Goal: Task Accomplishment & Management: Complete application form

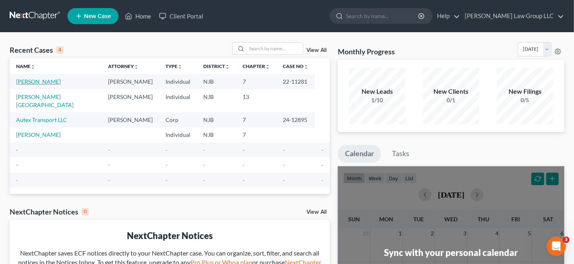
click at [52, 82] on link "[PERSON_NAME]" at bounding box center [38, 81] width 45 height 7
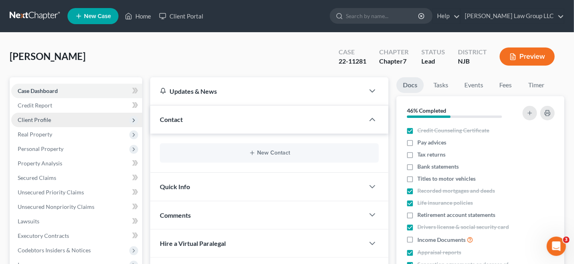
click at [45, 118] on span "Client Profile" at bounding box center [34, 119] width 33 height 7
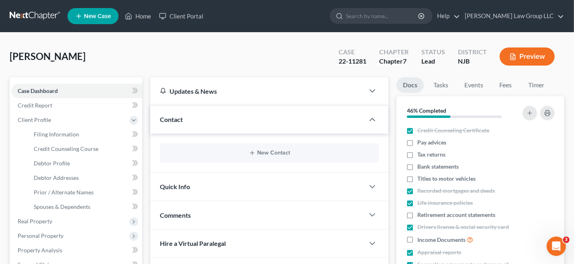
scroll to position [161, 0]
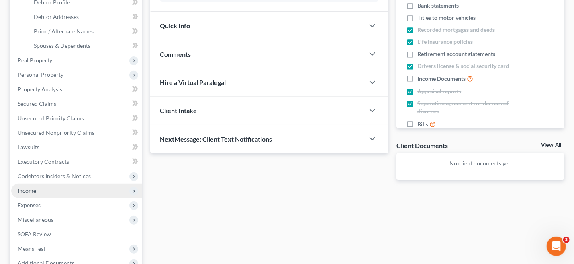
click at [34, 188] on span "Income" at bounding box center [27, 190] width 18 height 7
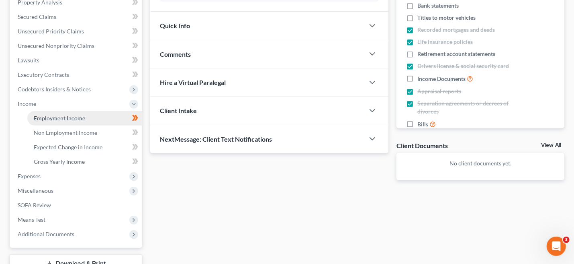
click at [49, 117] on span "Employment Income" at bounding box center [59, 117] width 51 height 7
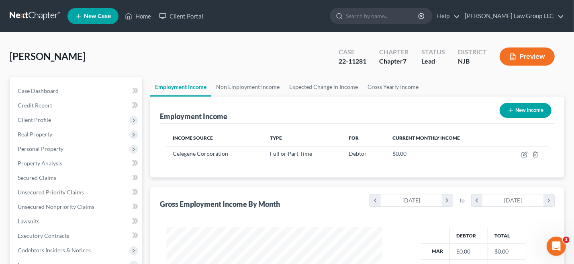
scroll to position [161, 0]
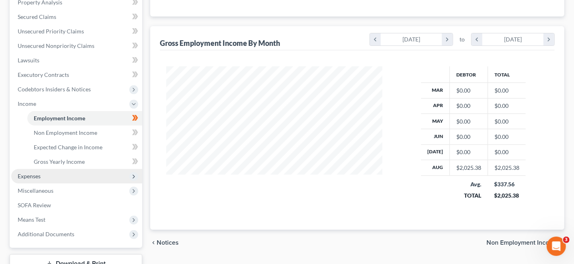
drag, startPoint x: 39, startPoint y: 175, endPoint x: 48, endPoint y: 175, distance: 9.2
click at [39, 176] on span "Expenses" at bounding box center [29, 175] width 23 height 7
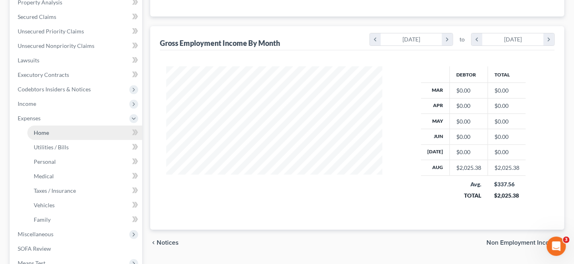
click at [48, 133] on span "Home" at bounding box center [41, 132] width 15 height 7
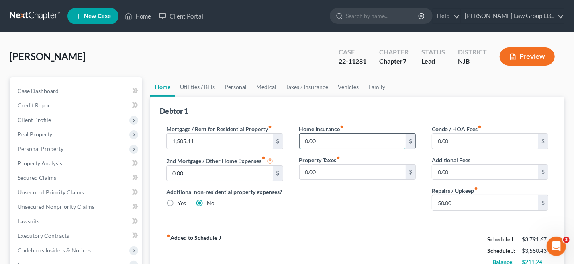
click at [318, 142] on input "0.00" at bounding box center [353, 140] width 106 height 15
click at [322, 139] on input "0.00" at bounding box center [353, 140] width 106 height 15
drag, startPoint x: 440, startPoint y: 197, endPoint x: 456, endPoint y: 198, distance: 16.1
click at [441, 197] on input "50.00" at bounding box center [485, 202] width 106 height 15
type input "55.00"
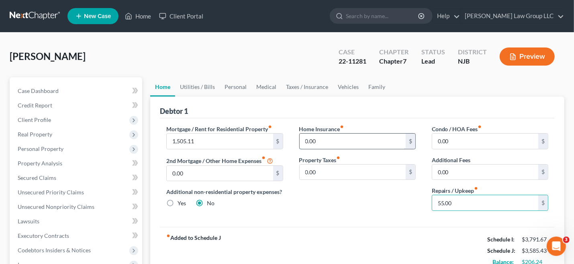
drag, startPoint x: 321, startPoint y: 137, endPoint x: 346, endPoint y: 143, distance: 26.1
click at [321, 137] on input "0.00" at bounding box center [353, 140] width 106 height 15
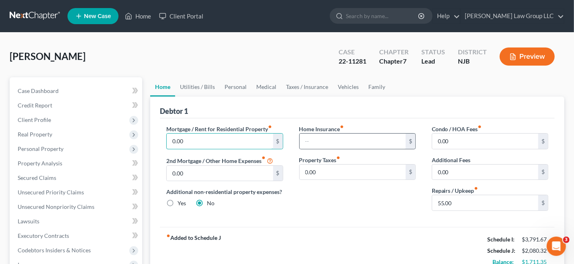
type input "0.00"
click at [299, 144] on div "$" at bounding box center [357, 141] width 117 height 16
click at [307, 141] on input "text" at bounding box center [353, 140] width 106 height 15
type input "10"
click at [186, 142] on input "0.00" at bounding box center [220, 140] width 106 height 15
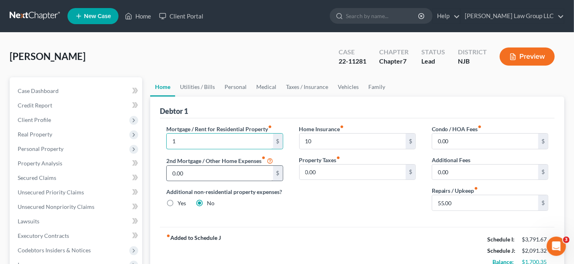
type input "1,505.11"
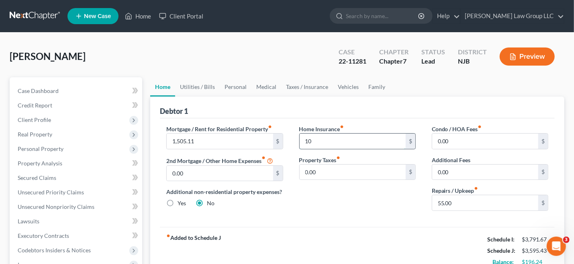
click at [318, 139] on input "10" at bounding box center [353, 140] width 106 height 15
type input "10.00"
click at [390, 196] on div "Home Insurance fiber_manual_record 10.00 $ Property Taxes fiber_manual_record 0…" at bounding box center [357, 171] width 133 height 92
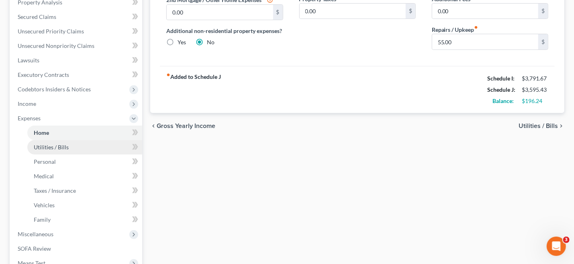
drag, startPoint x: 59, startPoint y: 147, endPoint x: 88, endPoint y: 146, distance: 28.5
click at [59, 147] on span "Utilities / Bills" at bounding box center [51, 146] width 35 height 7
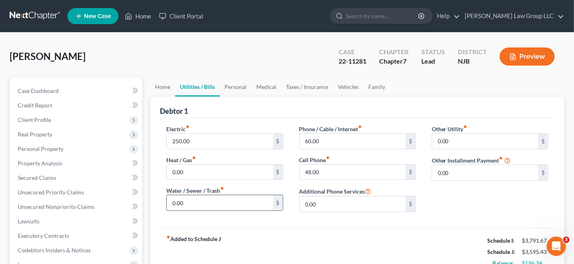
click at [173, 202] on input "0.00" at bounding box center [220, 202] width 106 height 15
click at [178, 141] on input "250.00" at bounding box center [220, 140] width 106 height 15
type input "285.00"
click at [209, 153] on div "Electric fiber_manual_record 285.00 $ Heat / Gas fiber_manual_record 0.00 $ Wat…" at bounding box center [224, 172] width 133 height 94
click at [211, 167] on input "0.00" at bounding box center [220, 171] width 106 height 15
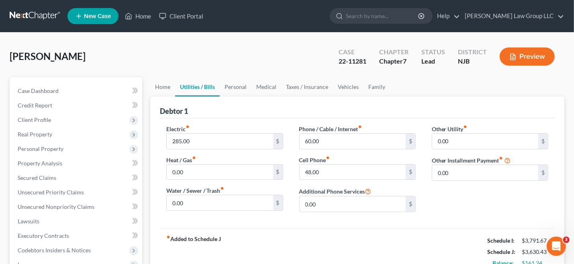
click at [326, 213] on div "Phone / Cable / Internet fiber_manual_record 60.00 $ Cell Phone fiber_manual_re…" at bounding box center [357, 172] width 133 height 94
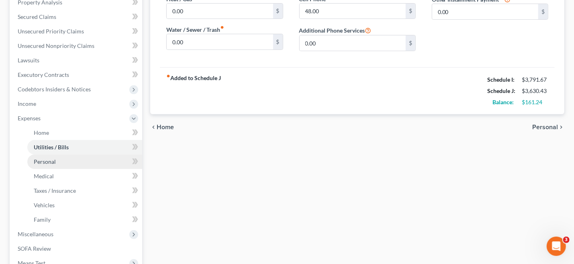
drag, startPoint x: 50, startPoint y: 161, endPoint x: 88, endPoint y: 162, distance: 37.8
click at [51, 162] on span "Personal" at bounding box center [45, 161] width 22 height 7
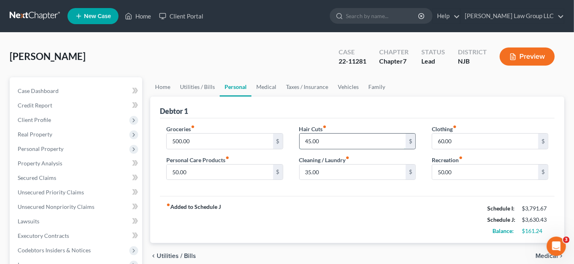
click at [303, 140] on input "45.00" at bounding box center [353, 140] width 106 height 15
click at [323, 141] on input "45.00" at bounding box center [353, 140] width 106 height 15
click at [302, 141] on input "45.00" at bounding box center [353, 140] width 106 height 15
click at [356, 142] on input "50.00" at bounding box center [353, 140] width 106 height 15
type input "50.00"
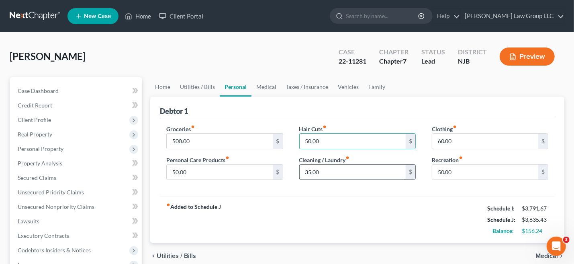
click at [307, 173] on input "35.00" at bounding box center [353, 171] width 106 height 15
type input "75.00"
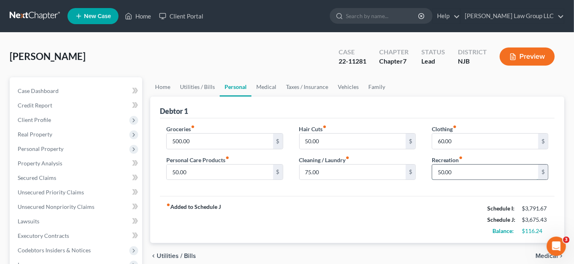
click at [444, 172] on input "50.00" at bounding box center [485, 171] width 106 height 15
drag, startPoint x: 439, startPoint y: 169, endPoint x: 460, endPoint y: 171, distance: 21.0
click at [439, 169] on input "50.00" at bounding box center [485, 171] width 106 height 15
click at [462, 173] on input "60.00" at bounding box center [485, 171] width 106 height 15
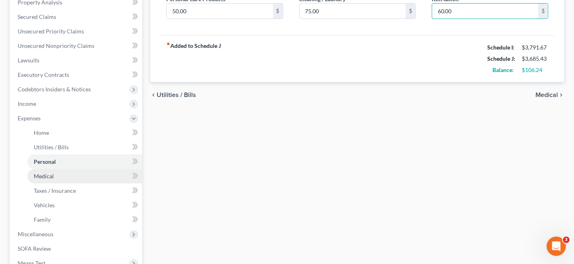
type input "60.00"
drag, startPoint x: 47, startPoint y: 174, endPoint x: 66, endPoint y: 173, distance: 19.3
click at [47, 174] on span "Medical" at bounding box center [44, 175] width 20 height 7
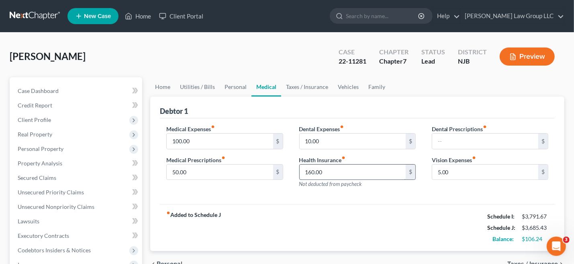
click at [328, 171] on input "160.00" at bounding box center [353, 171] width 106 height 15
click at [327, 175] on input "160.00" at bounding box center [353, 171] width 106 height 15
click at [306, 173] on input "160.00" at bounding box center [353, 171] width 106 height 15
click at [309, 170] on input "160.00" at bounding box center [353, 171] width 106 height 15
click at [359, 172] on input "18,0.00" at bounding box center [353, 171] width 106 height 15
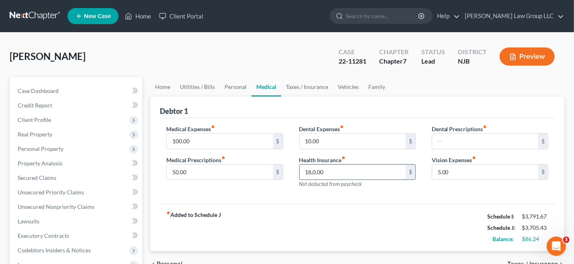
click at [311, 173] on input "18,0.00" at bounding box center [353, 171] width 106 height 15
click at [332, 173] on input "180.00" at bounding box center [353, 171] width 106 height 15
type input "180.00"
click at [196, 170] on input "50.00" at bounding box center [220, 171] width 106 height 15
click at [400, 195] on div "Medical Expenses fiber_manual_record 100.00 $ Medical Prescriptions fiber_manua…" at bounding box center [357, 161] width 395 height 86
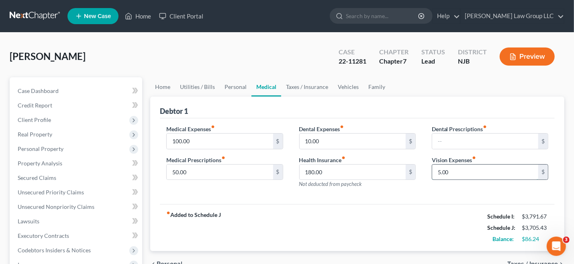
click at [448, 172] on input "5.00" at bounding box center [485, 171] width 106 height 15
click at [451, 172] on input "5.00" at bounding box center [485, 171] width 106 height 15
click at [448, 171] on input "5.00" at bounding box center [485, 171] width 106 height 15
click at [436, 173] on input "5.00" at bounding box center [485, 171] width 106 height 15
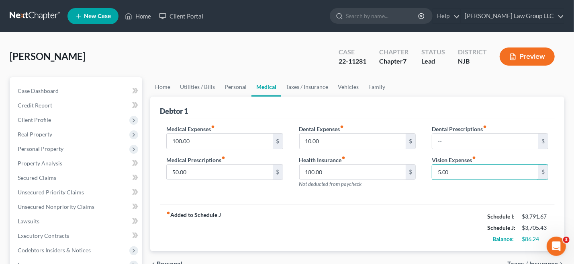
scroll to position [161, 0]
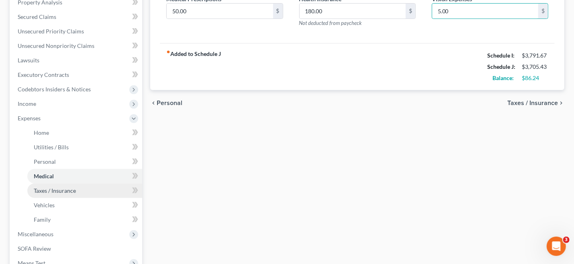
drag, startPoint x: 56, startPoint y: 188, endPoint x: 109, endPoint y: 187, distance: 53.0
click at [56, 188] on span "Taxes / Insurance" at bounding box center [55, 190] width 42 height 7
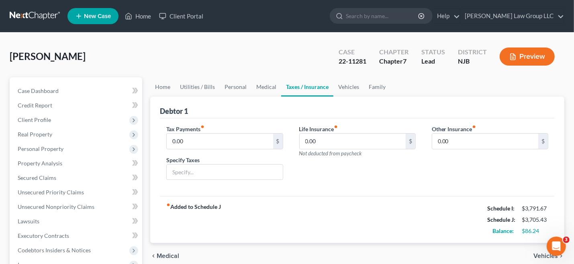
scroll to position [161, 0]
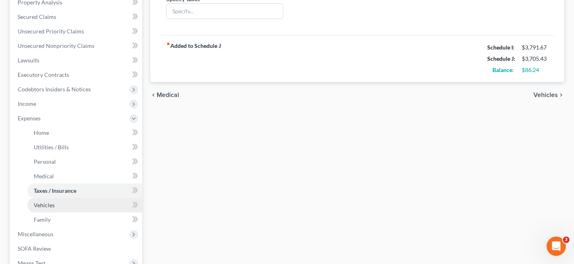
click at [43, 204] on span "Vehicles" at bounding box center [44, 204] width 21 height 7
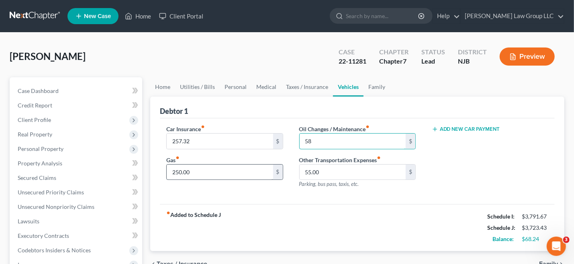
type input "58"
click at [238, 169] on input "250.00" at bounding box center [220, 171] width 106 height 15
click at [385, 195] on div "Car Insurance fiber_manual_record 257.32 $ Gas fiber_manual_record 250.00 $ Oil…" at bounding box center [357, 161] width 395 height 86
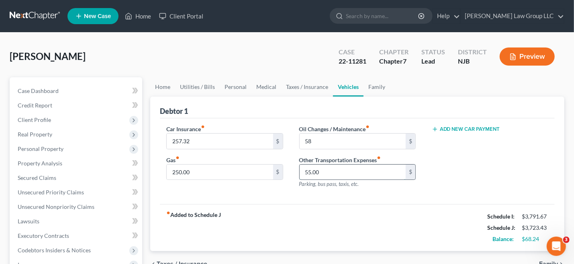
click at [305, 169] on input "55.00" at bounding box center [353, 171] width 106 height 15
click at [341, 174] on input "65.00" at bounding box center [353, 171] width 106 height 15
drag, startPoint x: 315, startPoint y: 172, endPoint x: 367, endPoint y: 174, distance: 52.3
click at [315, 172] on input "65.00" at bounding box center [353, 171] width 106 height 15
type input "75"
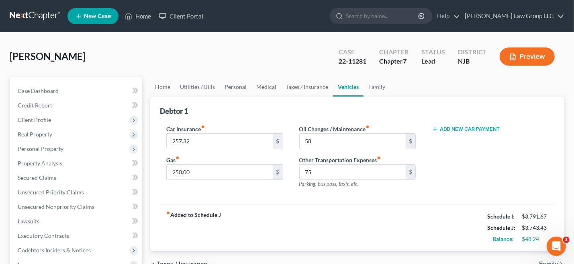
click at [457, 173] on div "Add New Car Payment" at bounding box center [490, 160] width 133 height 70
click at [316, 218] on div "fiber_manual_record Added to Schedule J Schedule I: $3,791.67 Schedule J: $3,74…" at bounding box center [357, 227] width 395 height 47
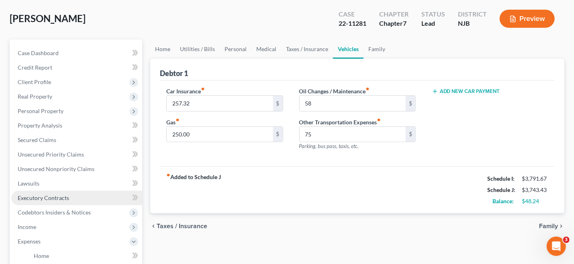
scroll to position [161, 0]
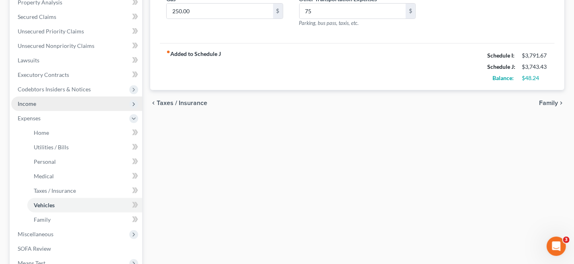
drag, startPoint x: 31, startPoint y: 102, endPoint x: 201, endPoint y: 140, distance: 173.7
click at [31, 102] on span "Income" at bounding box center [27, 103] width 18 height 7
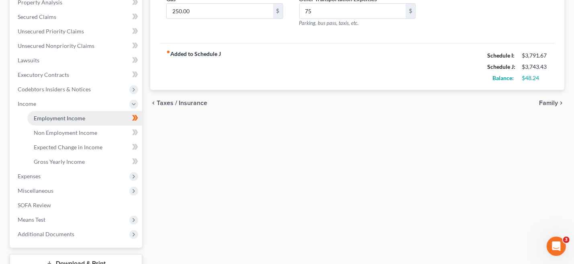
click at [73, 117] on span "Employment Income" at bounding box center [59, 117] width 51 height 7
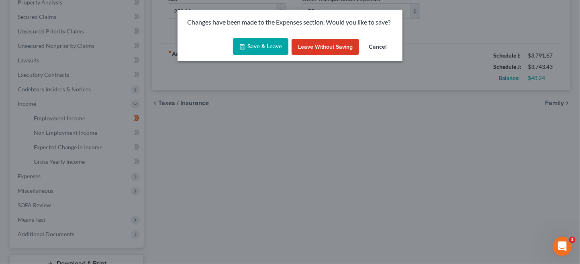
click at [268, 48] on button "Save & Leave" at bounding box center [260, 46] width 55 height 17
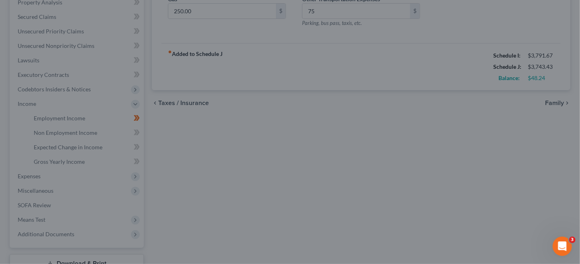
type input "58.00"
type input "75.00"
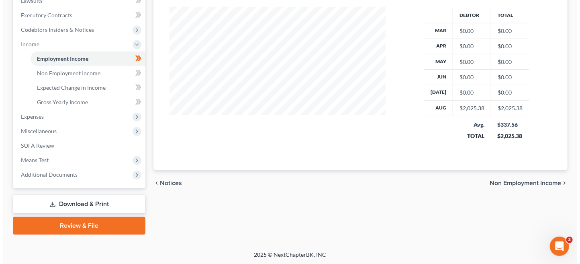
scroll to position [59, 0]
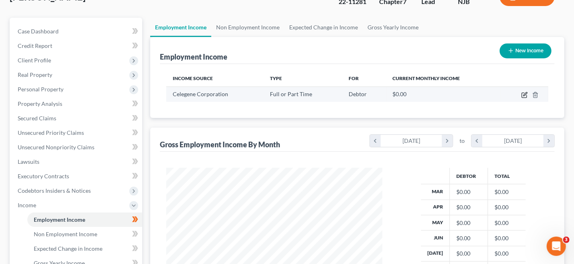
click at [524, 92] on icon "button" at bounding box center [524, 95] width 6 height 6
select select "0"
select select "33"
select select "0"
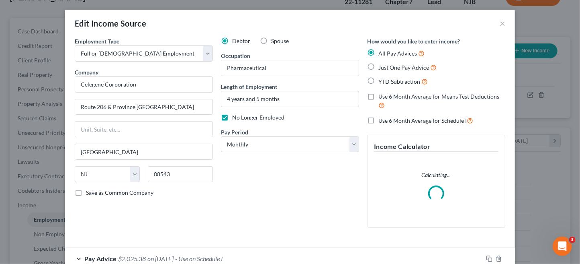
scroll to position [143, 235]
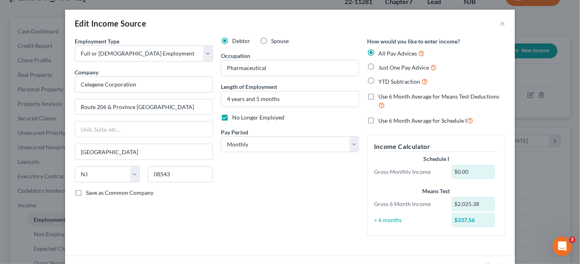
click at [458, 174] on div "$0.00" at bounding box center [474, 171] width 44 height 14
click at [464, 170] on div "$0.00" at bounding box center [474, 171] width 44 height 14
click at [378, 120] on label "Use 6 Month Average for Schedule I" at bounding box center [425, 120] width 95 height 9
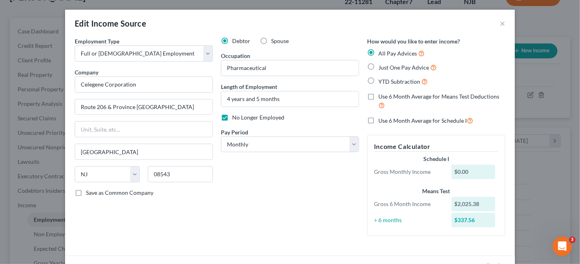
click at [382, 120] on input "Use 6 Month Average for Schedule I" at bounding box center [384, 118] width 5 height 5
checkbox input "true"
click at [467, 170] on div "$0.00" at bounding box center [474, 171] width 44 height 14
click at [466, 172] on div "$0.00" at bounding box center [474, 171] width 44 height 14
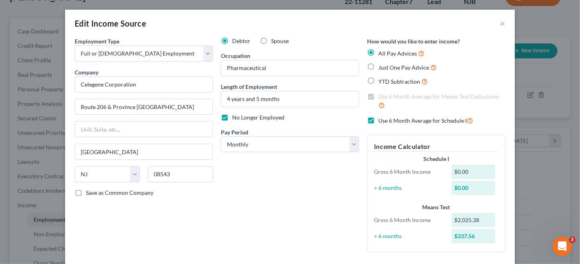
click at [456, 170] on div "$0.00" at bounding box center [474, 171] width 44 height 14
click at [461, 172] on div "$0.00" at bounding box center [474, 171] width 44 height 14
click at [467, 169] on div "$0.00" at bounding box center [474, 171] width 44 height 14
click at [466, 172] on div "$0.00" at bounding box center [474, 171] width 44 height 14
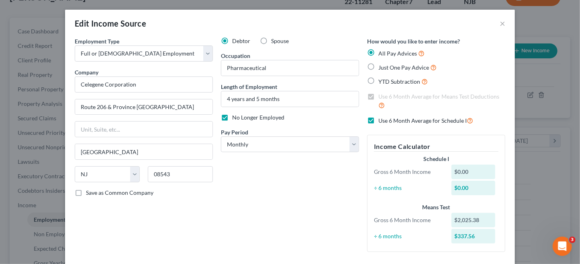
drag, startPoint x: 455, startPoint y: 169, endPoint x: 479, endPoint y: 170, distance: 24.1
click at [455, 169] on div "$0.00" at bounding box center [474, 171] width 44 height 14
click at [459, 172] on div "$0.00" at bounding box center [474, 171] width 44 height 14
click at [458, 170] on div "$0.00" at bounding box center [474, 171] width 44 height 14
click at [458, 169] on div "$0.00" at bounding box center [474, 171] width 44 height 14
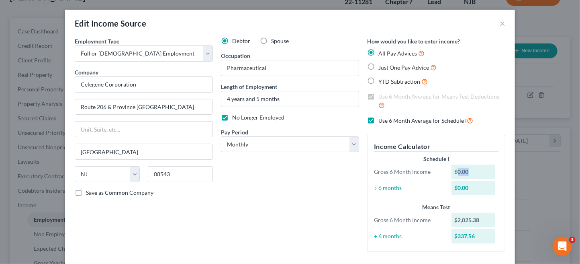
click at [468, 168] on div "$0.00" at bounding box center [474, 171] width 44 height 14
click at [467, 172] on div "$0.00" at bounding box center [474, 171] width 44 height 14
click at [462, 170] on div "$0.00" at bounding box center [474, 171] width 44 height 14
click at [350, 141] on select "Select Monthly Twice Monthly Every Other Week Weekly" at bounding box center [290, 144] width 138 height 16
select select "1"
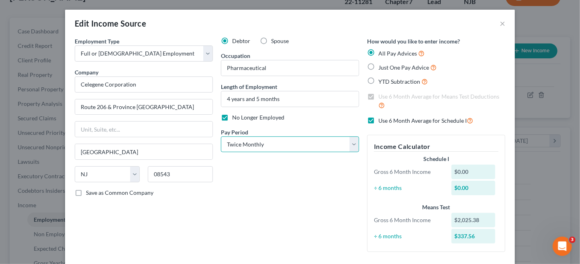
click at [221, 136] on select "Select Monthly Twice Monthly Every Other Week Weekly" at bounding box center [290, 144] width 138 height 16
drag, startPoint x: 454, startPoint y: 167, endPoint x: 459, endPoint y: 169, distance: 5.6
click at [454, 167] on div "$0.00" at bounding box center [474, 171] width 44 height 14
click at [455, 172] on div "$0.00" at bounding box center [474, 171] width 44 height 14
click at [458, 169] on div "$0.00" at bounding box center [474, 171] width 44 height 14
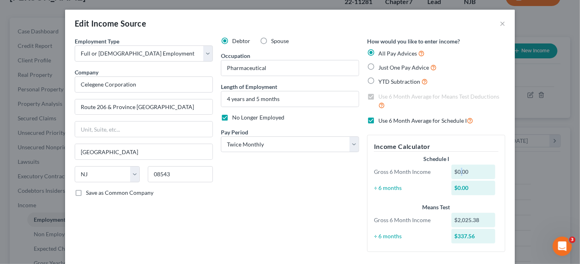
click at [459, 168] on div "$0.00" at bounding box center [474, 171] width 44 height 14
drag, startPoint x: 415, startPoint y: 182, endPoint x: 423, endPoint y: 187, distance: 9.4
click at [415, 182] on div "÷ 6 months $0.00" at bounding box center [436, 187] width 133 height 14
click at [465, 169] on div "$0.00" at bounding box center [474, 171] width 44 height 14
click at [456, 170] on div "$0.00" at bounding box center [474, 171] width 44 height 14
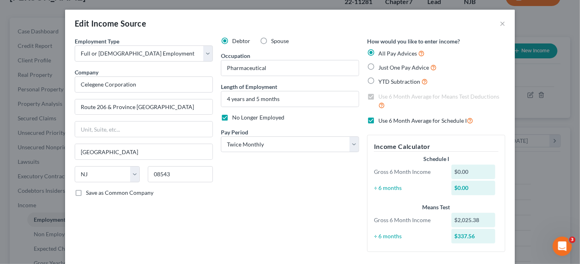
click at [455, 168] on div "$0.00" at bounding box center [474, 171] width 44 height 14
click at [456, 168] on div "$0.00" at bounding box center [474, 171] width 44 height 14
click at [378, 50] on label "All Pay Advices" at bounding box center [401, 53] width 46 height 9
click at [382, 50] on input "All Pay Advices" at bounding box center [384, 51] width 5 height 5
click at [378, 51] on label "All Pay Advices" at bounding box center [401, 53] width 46 height 9
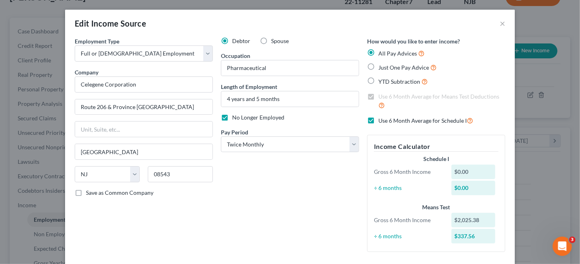
click at [382, 51] on input "All Pay Advices" at bounding box center [384, 51] width 5 height 5
click at [378, 65] on label "Just One Pay Advice" at bounding box center [407, 67] width 58 height 9
click at [382, 65] on input "Just One Pay Advice" at bounding box center [384, 65] width 5 height 5
radio input "true"
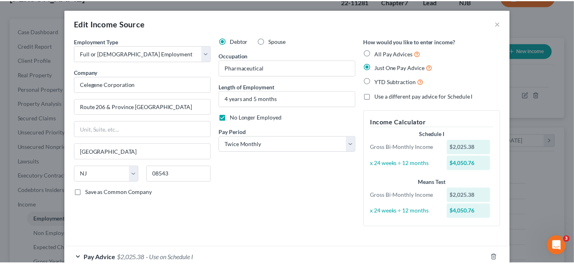
scroll to position [49, 0]
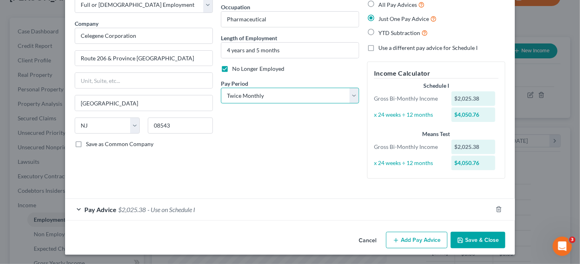
click at [351, 95] on select "Select Monthly Twice Monthly Every Other Week Weekly" at bounding box center [290, 96] width 138 height 16
click at [221, 88] on select "Select Monthly Twice Monthly Every Other Week Weekly" at bounding box center [290, 96] width 138 height 16
click at [471, 237] on button "Save & Close" at bounding box center [478, 239] width 55 height 17
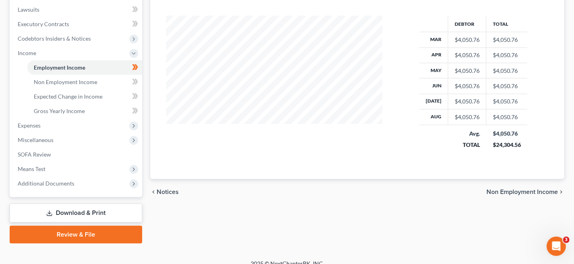
scroll to position [220, 0]
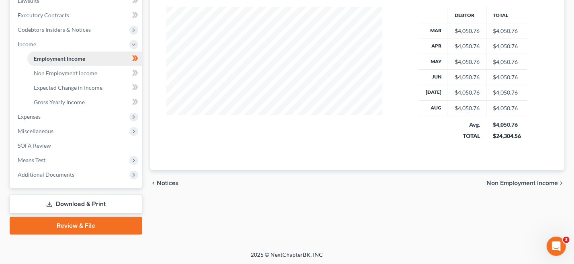
click at [69, 56] on span "Employment Income" at bounding box center [59, 58] width 51 height 7
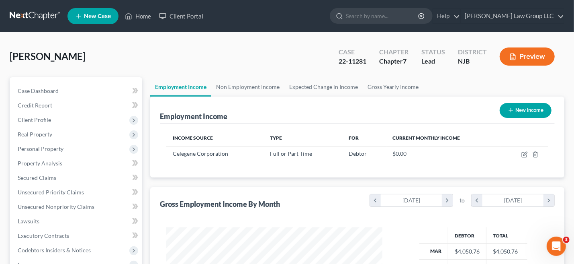
scroll to position [161, 0]
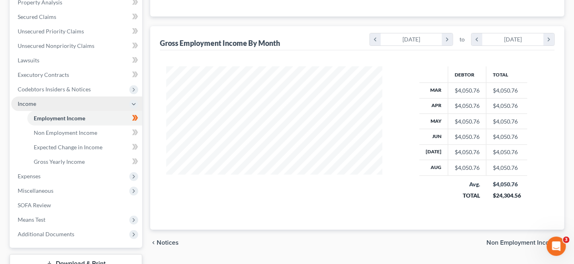
click at [27, 102] on span "Income" at bounding box center [27, 103] width 18 height 7
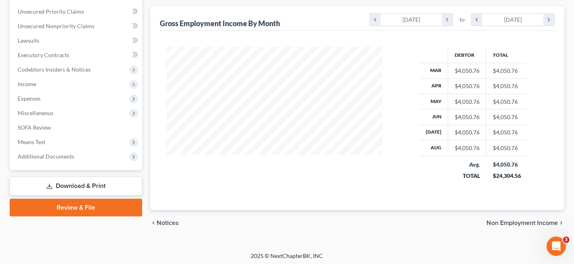
scroll to position [181, 0]
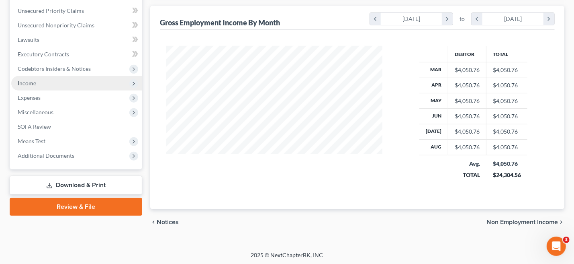
click at [26, 80] on span "Income" at bounding box center [27, 83] width 18 height 7
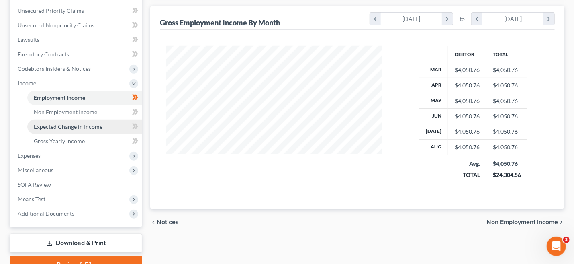
click at [90, 126] on span "Expected Change in Income" at bounding box center [68, 126] width 69 height 7
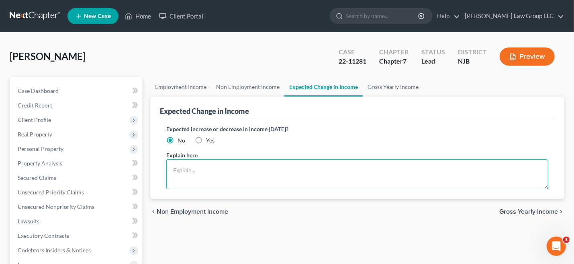
click at [185, 163] on textarea at bounding box center [357, 174] width 382 height 30
click at [290, 180] on textarea "Laid off effective [DATE]" at bounding box center [357, 174] width 382 height 30
type textarea "Laid off effective [DATE]"
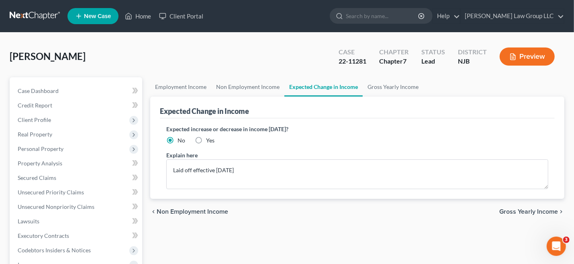
click at [206, 139] on label "Yes" at bounding box center [210, 140] width 8 height 8
click at [209, 139] on input "Yes" at bounding box center [211, 138] width 5 height 5
radio input "true"
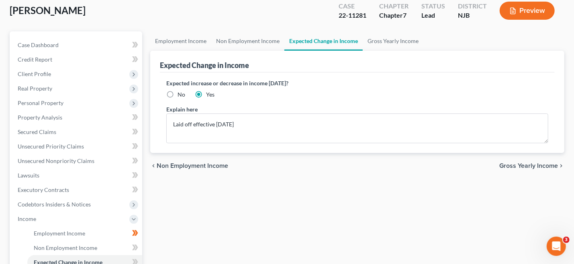
scroll to position [161, 0]
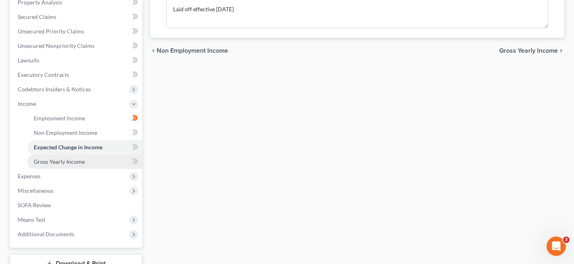
click at [63, 161] on span "Gross Yearly Income" at bounding box center [59, 161] width 51 height 7
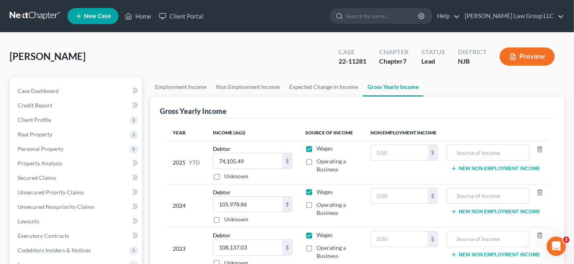
scroll to position [161, 0]
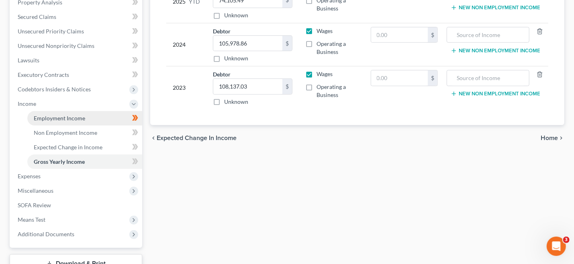
click at [62, 118] on span "Employment Income" at bounding box center [59, 117] width 51 height 7
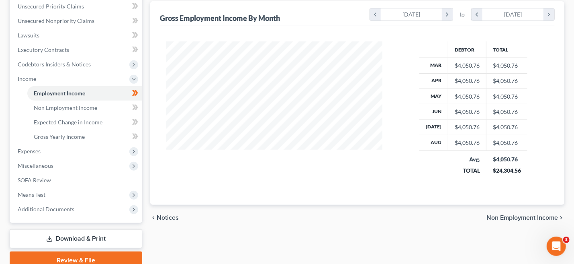
scroll to position [220, 0]
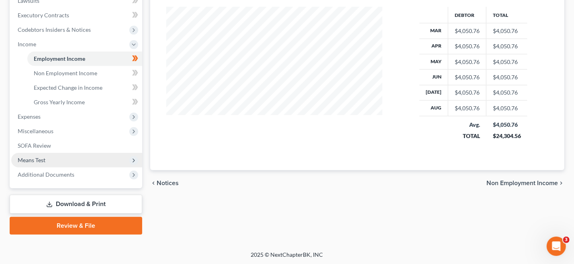
click at [39, 159] on span "Means Test" at bounding box center [32, 159] width 28 height 7
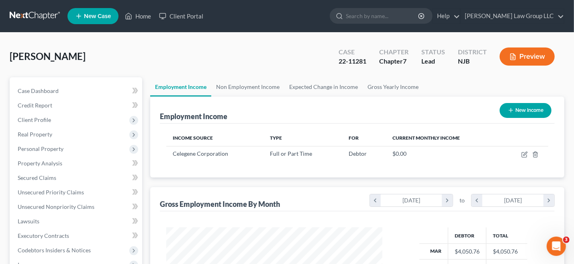
scroll to position [161, 0]
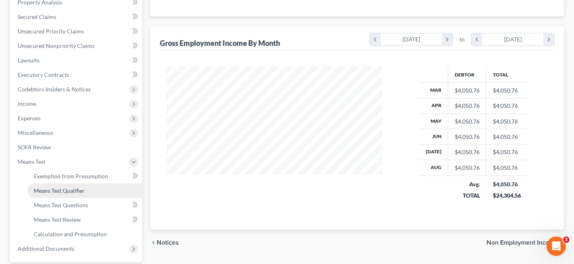
click at [61, 191] on span "Means Test Qualifier" at bounding box center [59, 190] width 51 height 7
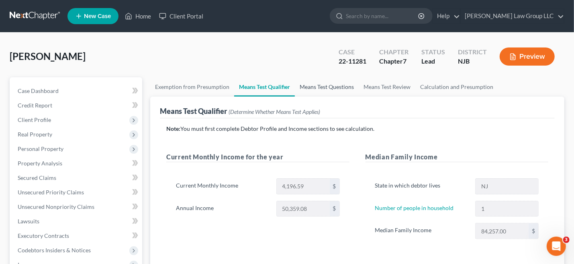
click at [324, 87] on link "Means Test Questions" at bounding box center [327, 86] width 64 height 19
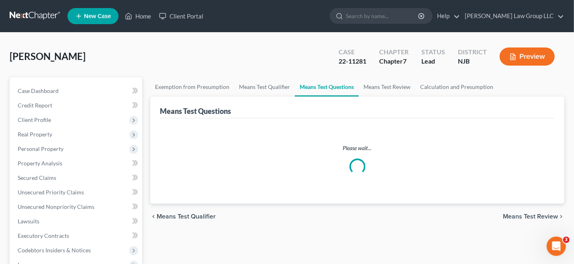
select select "0"
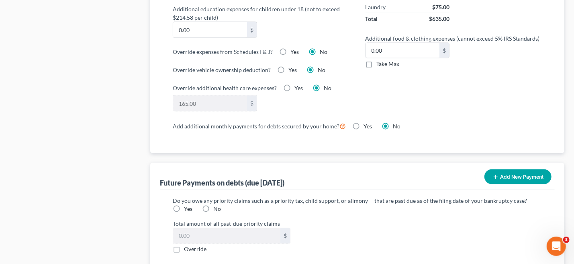
scroll to position [803, 0]
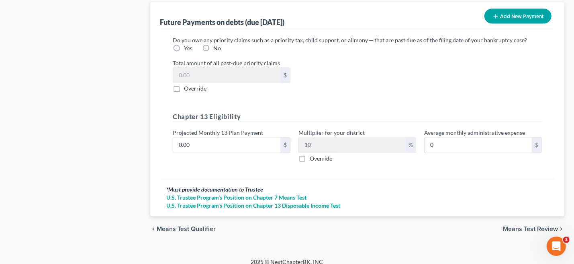
click at [213, 44] on label "No" at bounding box center [217, 48] width 8 height 8
click at [217, 44] on input "No" at bounding box center [219, 46] width 5 height 5
radio input "true"
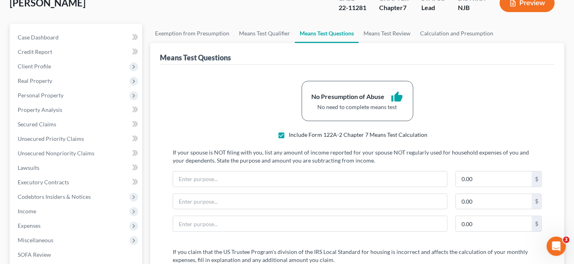
scroll to position [4, 0]
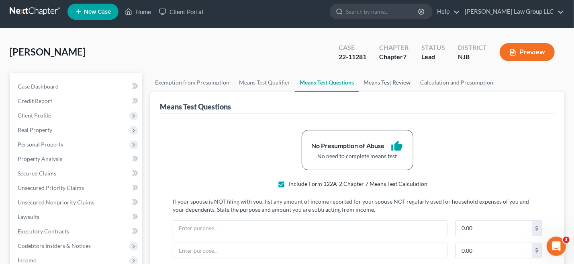
drag, startPoint x: 381, startPoint y: 80, endPoint x: 392, endPoint y: 82, distance: 10.6
click at [381, 80] on link "Means Test Review" at bounding box center [387, 82] width 57 height 19
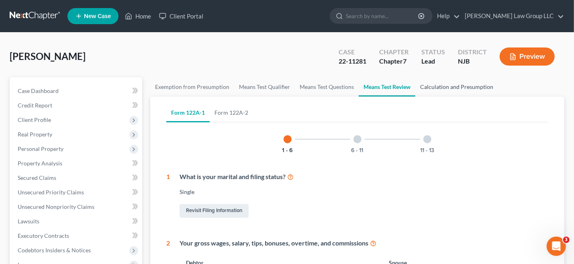
click at [456, 84] on link "Calculation and Presumption" at bounding box center [456, 86] width 83 height 19
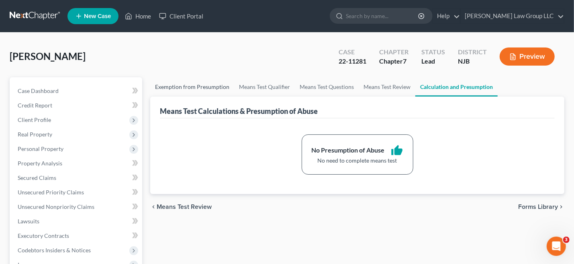
click at [194, 85] on link "Exemption from Presumption" at bounding box center [192, 86] width 84 height 19
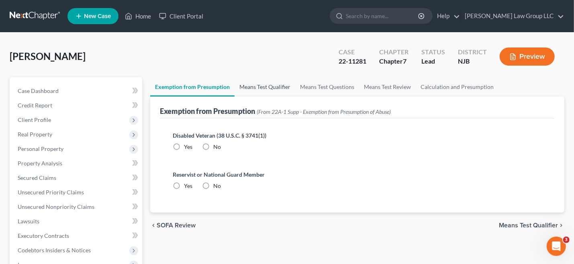
click at [267, 86] on link "Means Test Qualifier" at bounding box center [265, 86] width 61 height 19
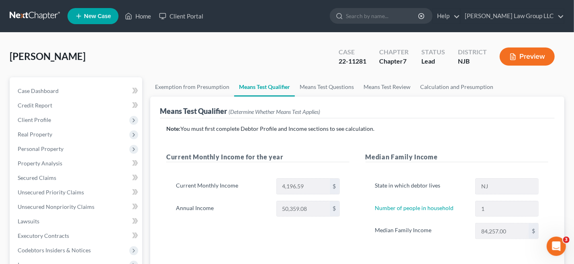
scroll to position [161, 0]
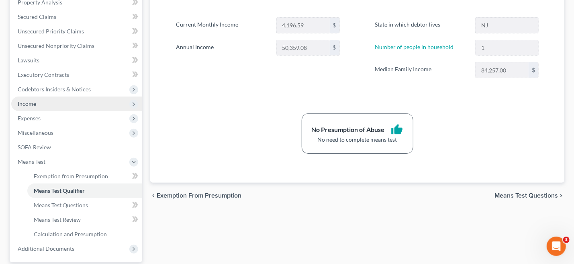
click at [29, 101] on span "Income" at bounding box center [27, 103] width 18 height 7
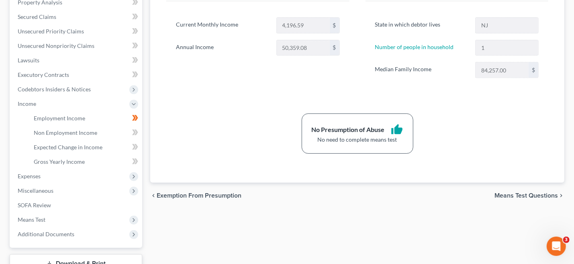
scroll to position [0, 0]
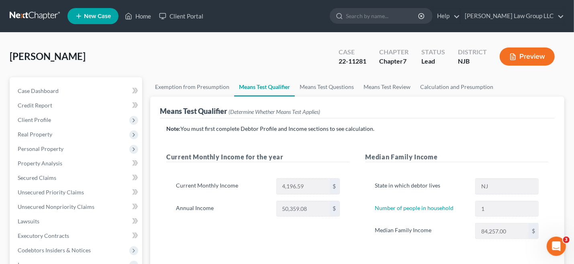
click at [326, 237] on div "Current Monthly Income for the year Current Monthly Income 4,196.59 $ Annual In…" at bounding box center [257, 203] width 199 height 103
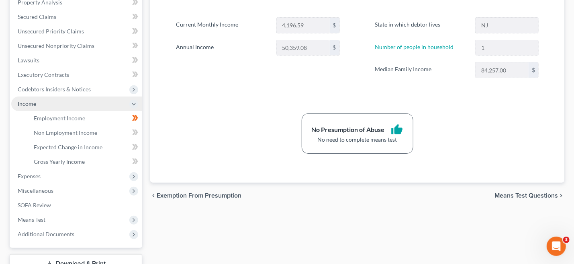
click at [19, 103] on span "Income" at bounding box center [27, 103] width 18 height 7
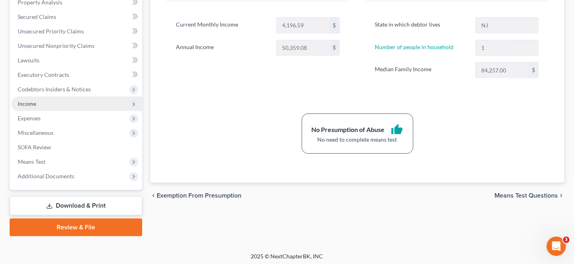
click at [134, 103] on icon at bounding box center [134, 104] width 6 height 6
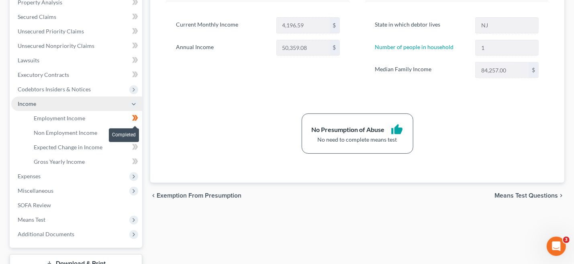
click at [135, 117] on icon at bounding box center [134, 118] width 4 height 6
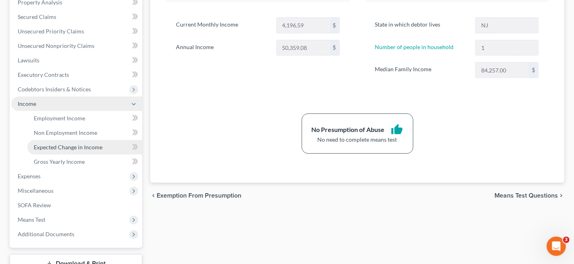
click at [91, 146] on span "Expected Change in Income" at bounding box center [68, 146] width 69 height 7
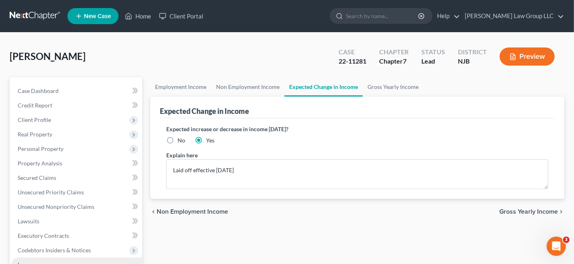
scroll to position [161, 0]
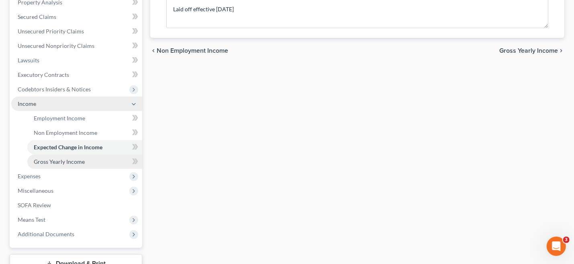
click at [67, 160] on span "Gross Yearly Income" at bounding box center [59, 161] width 51 height 7
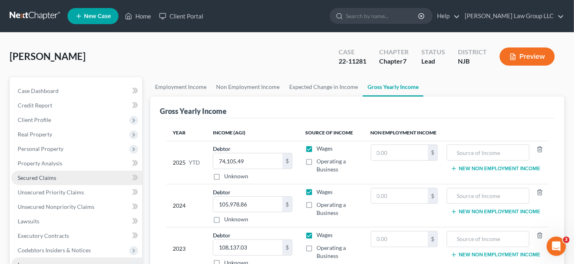
scroll to position [161, 0]
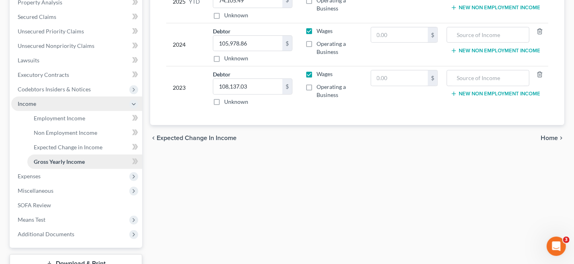
click at [72, 161] on span "Gross Yearly Income" at bounding box center [59, 161] width 51 height 7
click at [72, 117] on span "Employment Income" at bounding box center [59, 117] width 51 height 7
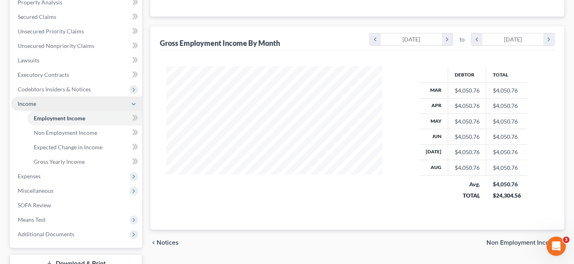
scroll to position [220, 0]
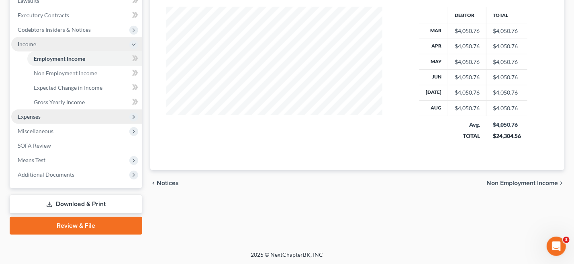
click at [38, 111] on span "Expenses" at bounding box center [76, 116] width 131 height 14
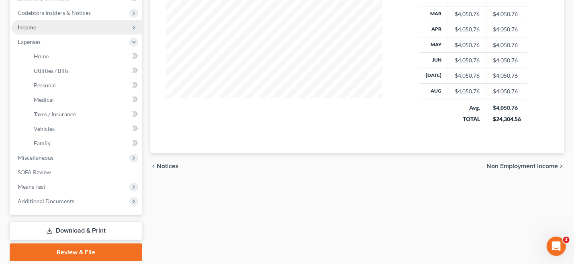
scroll to position [264, 0]
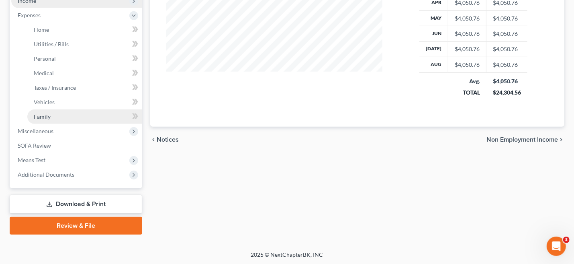
drag, startPoint x: 43, startPoint y: 115, endPoint x: 50, endPoint y: 114, distance: 7.3
click at [43, 115] on span "Family" at bounding box center [42, 116] width 17 height 7
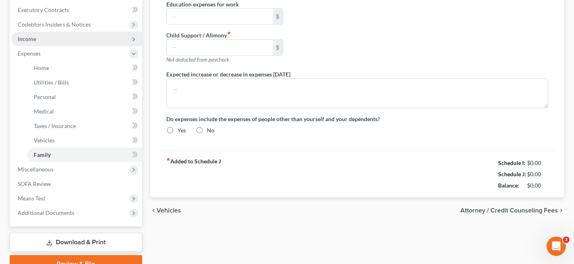
type input "0.00"
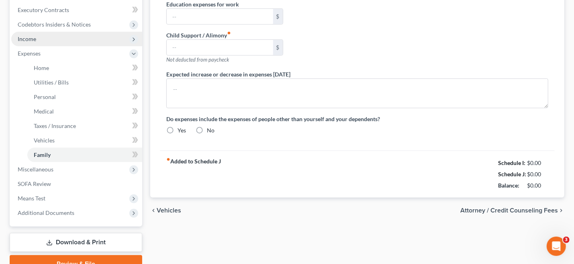
type input "0.00"
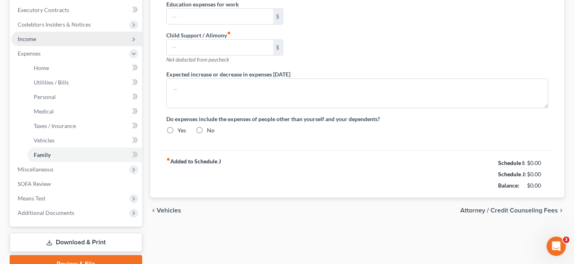
type textarea "Medical expenses to increase"
radio input "true"
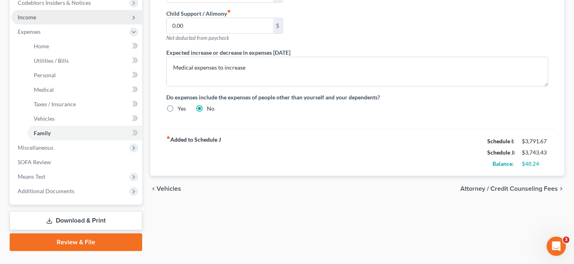
scroll to position [264, 0]
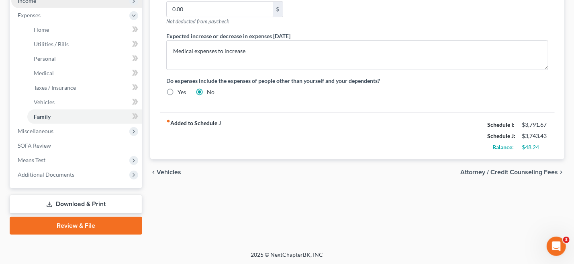
click at [78, 203] on link "Download & Print" at bounding box center [76, 203] width 133 height 19
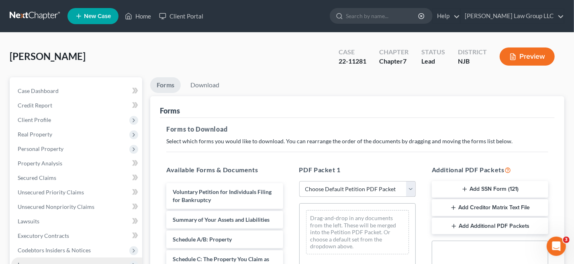
scroll to position [161, 0]
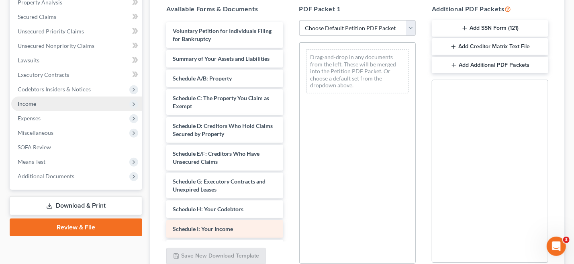
click at [221, 225] on div "Voluntary Petition for Individuals Filing for Bankruptcy Summary of Your Assets…" at bounding box center [224, 252] width 129 height 460
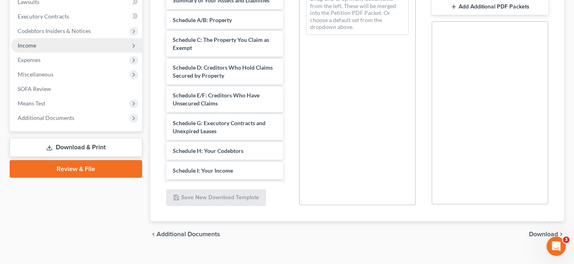
scroll to position [232, 0]
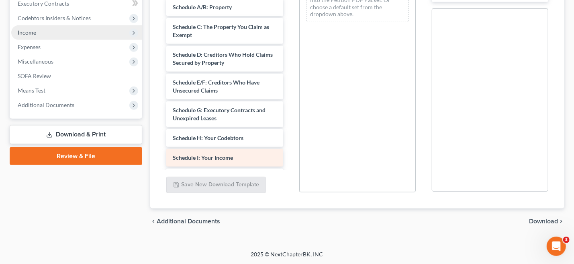
click at [217, 157] on span "Schedule I: Your Income" at bounding box center [203, 157] width 60 height 7
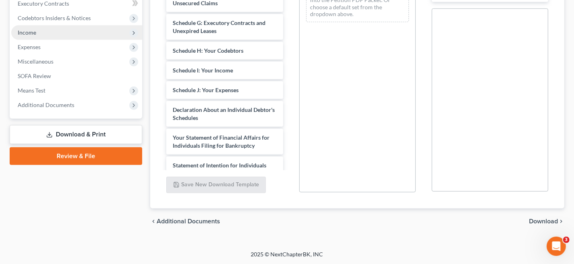
scroll to position [88, 0]
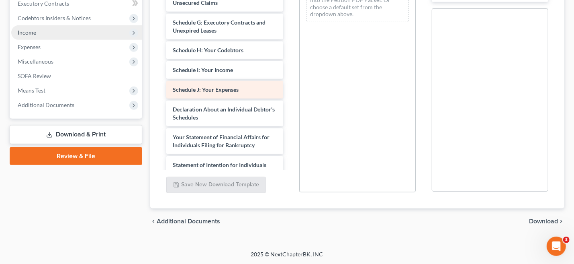
click at [245, 85] on div "Schedule J: Your Expenses" at bounding box center [224, 90] width 117 height 18
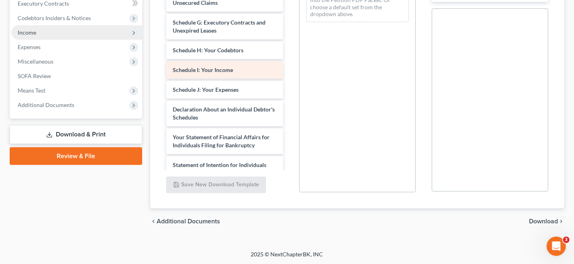
click at [245, 68] on div "Schedule I: Your Income" at bounding box center [224, 70] width 117 height 18
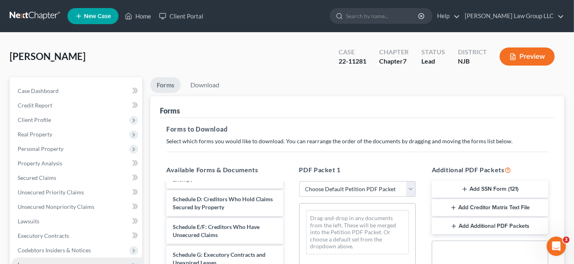
scroll to position [161, 0]
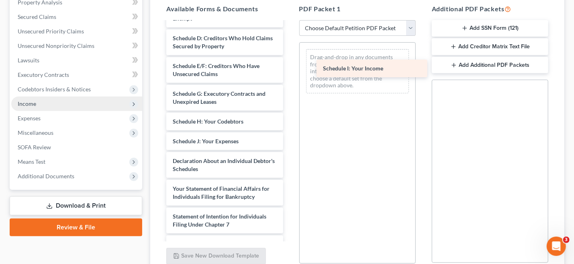
drag, startPoint x: 214, startPoint y: 141, endPoint x: 360, endPoint y: 65, distance: 164.4
click at [289, 65] on div "Schedule I: Your Income Voluntary Petition for Individuals Filing for Bankruptc…" at bounding box center [224, 155] width 129 height 441
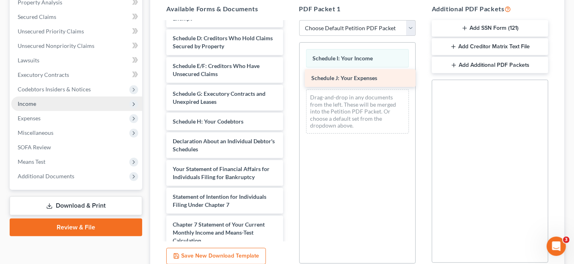
drag, startPoint x: 226, startPoint y: 139, endPoint x: 365, endPoint y: 77, distance: 152.3
click at [289, 77] on div "Schedule J: Your Expenses Voluntary Petition for Individuals Filing for Bankrup…" at bounding box center [224, 145] width 129 height 421
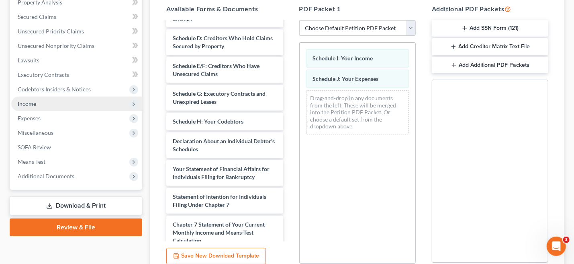
scroll to position [232, 0]
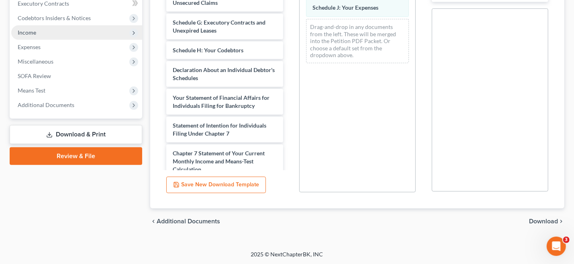
click at [546, 220] on span "Download" at bounding box center [543, 221] width 29 height 6
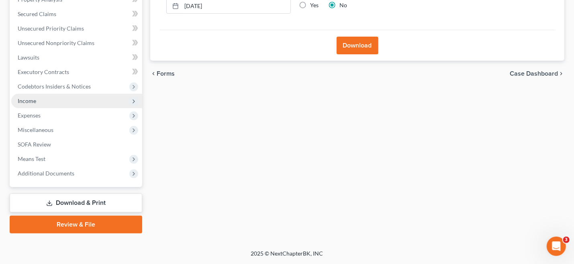
scroll to position [162, 0]
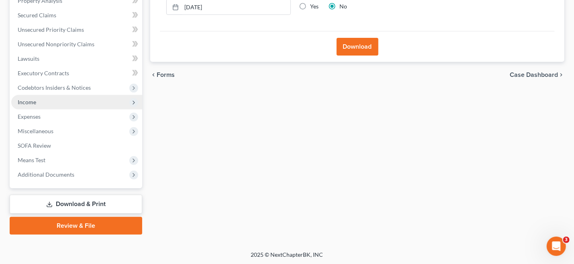
drag, startPoint x: 579, startPoint y: 2, endPoint x: 392, endPoint y: 144, distance: 234.9
click at [392, 144] on div "Forms Download Forms Forms to Download Select which forms you would like to dow…" at bounding box center [357, 74] width 422 height 319
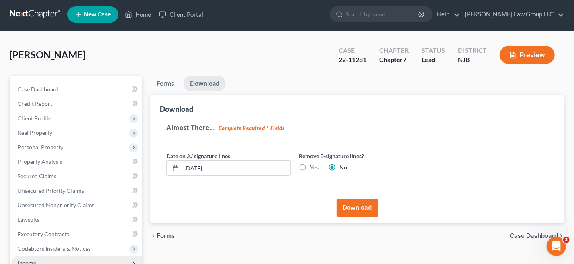
click at [355, 200] on button "Download" at bounding box center [358, 207] width 42 height 18
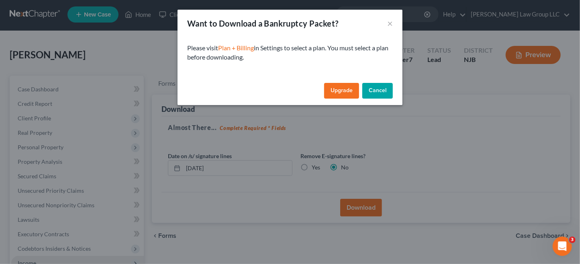
click at [380, 90] on button "Cancel" at bounding box center [377, 91] width 31 height 16
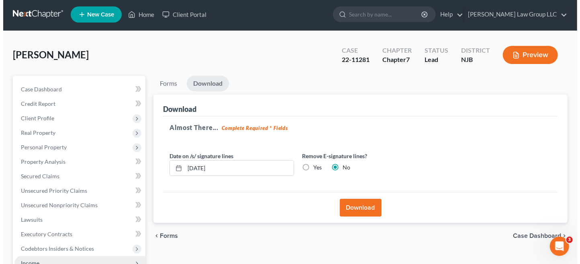
scroll to position [162, 0]
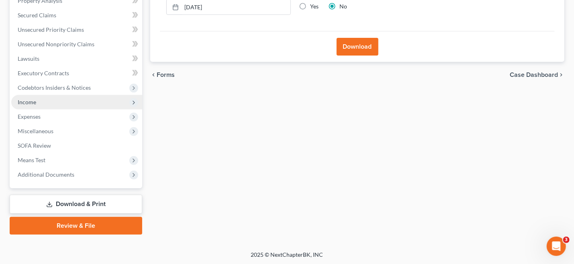
click at [353, 42] on button "Download" at bounding box center [358, 47] width 42 height 18
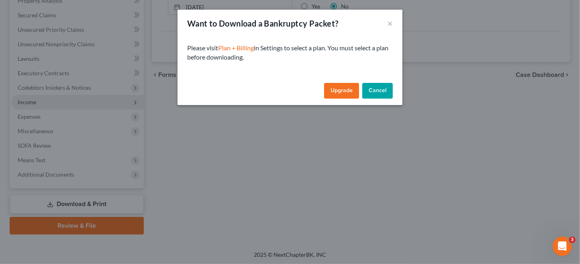
click at [341, 90] on link "Upgrade" at bounding box center [341, 91] width 35 height 16
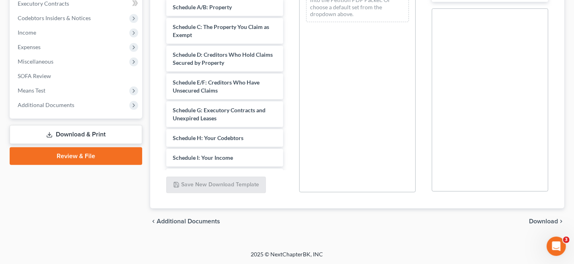
scroll to position [71, 0]
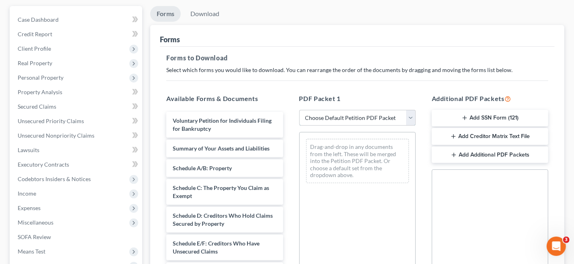
click at [411, 118] on select "Choose Default Petition PDF Packet Complete Bankruptcy Petition (all forms and …" at bounding box center [357, 118] width 117 height 16
select select "2"
click at [299, 110] on select "Choose Default Petition PDF Packet Complete Bankruptcy Petition (all forms and …" at bounding box center [357, 118] width 117 height 16
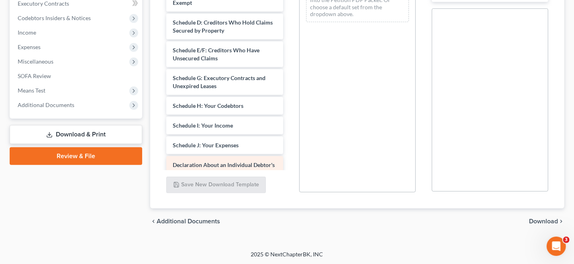
scroll to position [48, 0]
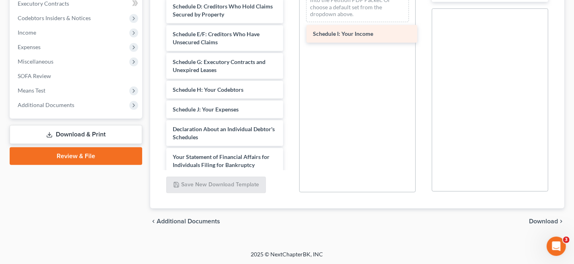
drag, startPoint x: 226, startPoint y: 109, endPoint x: 366, endPoint y: 35, distance: 158.7
click at [289, 35] on div "Schedule I: Your Income Voluntary Petition for Individuals Filing for Bankruptc…" at bounding box center [224, 123] width 129 height 441
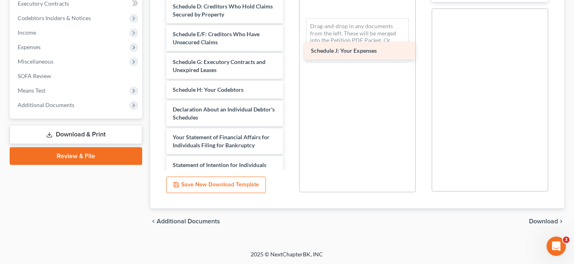
drag, startPoint x: 225, startPoint y: 112, endPoint x: 363, endPoint y: 55, distance: 149.7
click at [289, 55] on div "Schedule J: Your Expenses Voluntary Petition for Individuals Filing for Bankrup…" at bounding box center [224, 113] width 129 height 421
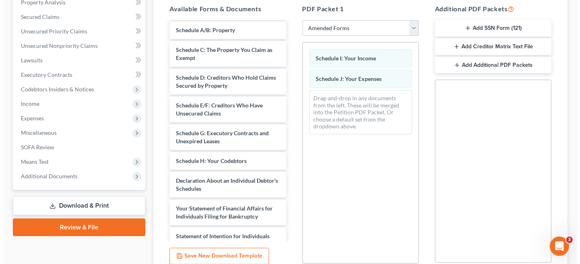
scroll to position [0, 0]
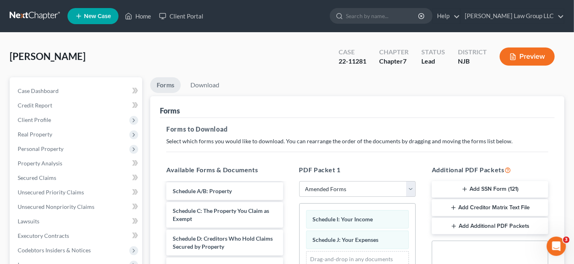
click at [513, 56] on icon "button" at bounding box center [512, 56] width 7 height 7
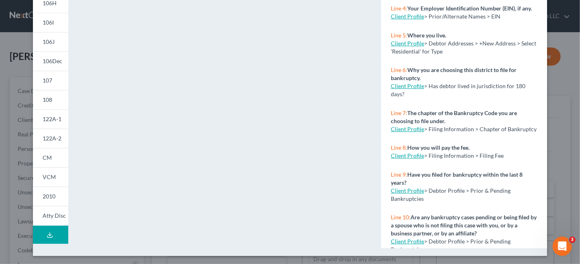
scroll to position [190, 0]
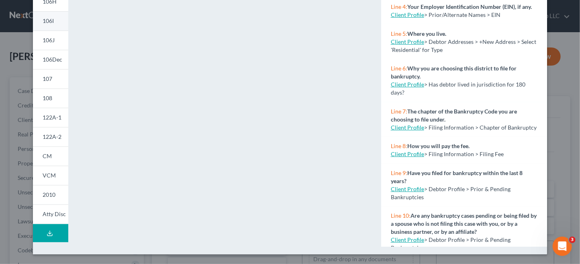
click at [50, 23] on span "106I" at bounding box center [48, 20] width 11 height 7
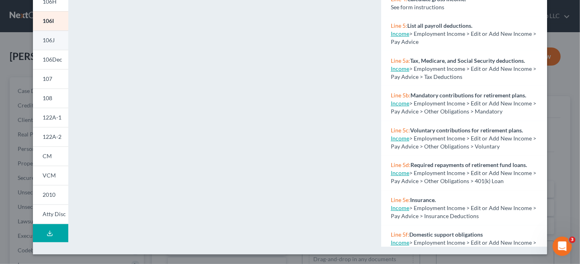
click at [48, 42] on span "106J" at bounding box center [49, 40] width 12 height 7
